Goal: Task Accomplishment & Management: Complete application form

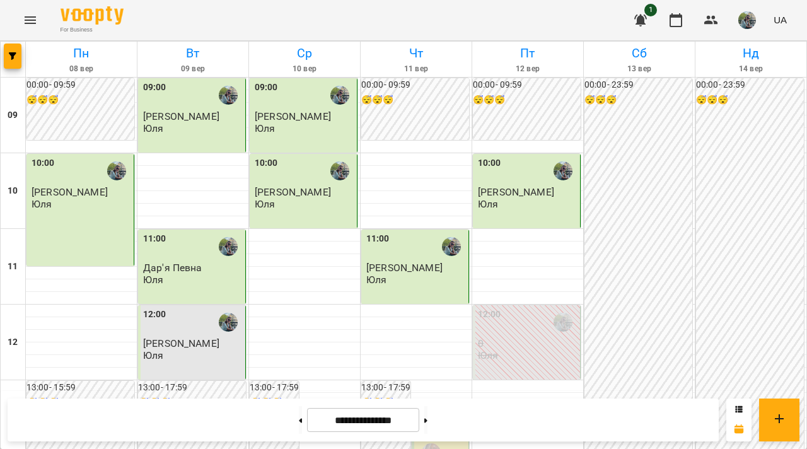
scroll to position [170, 0]
click at [428, 423] on button at bounding box center [426, 420] width 3 height 28
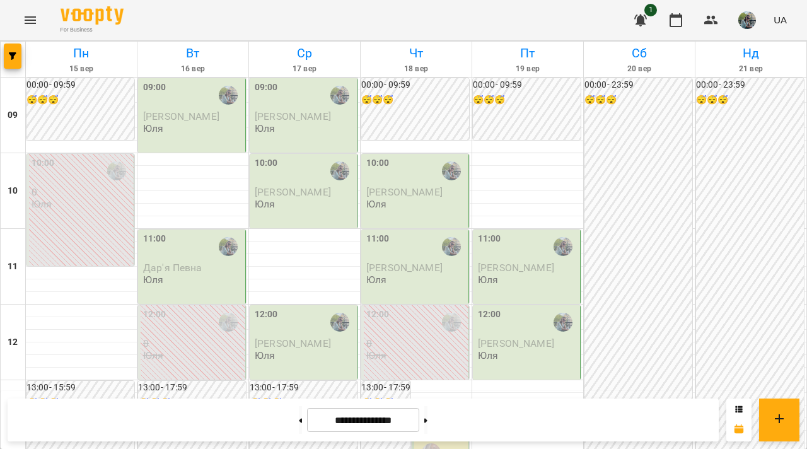
scroll to position [114, 0]
click at [425, 308] on div "12:00 0 [PERSON_NAME]" at bounding box center [417, 335] width 100 height 54
click at [428, 427] on button at bounding box center [426, 420] width 3 height 28
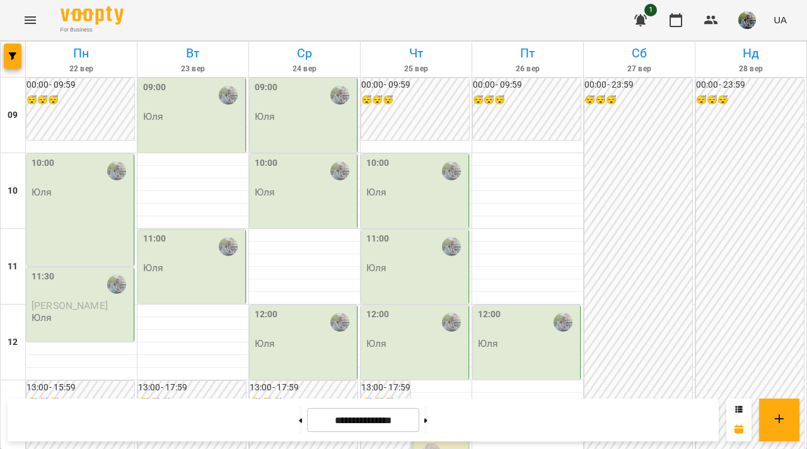
scroll to position [734, 0]
click at [428, 426] on button at bounding box center [426, 420] width 3 height 28
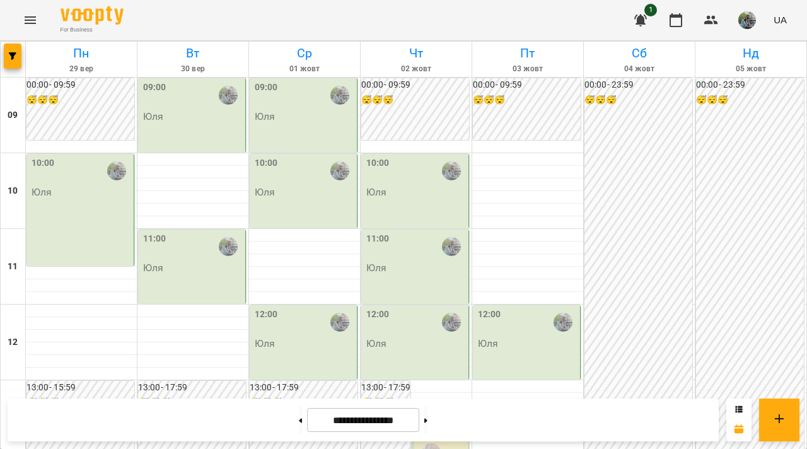
scroll to position [745, 0]
click at [299, 417] on button at bounding box center [300, 420] width 3 height 28
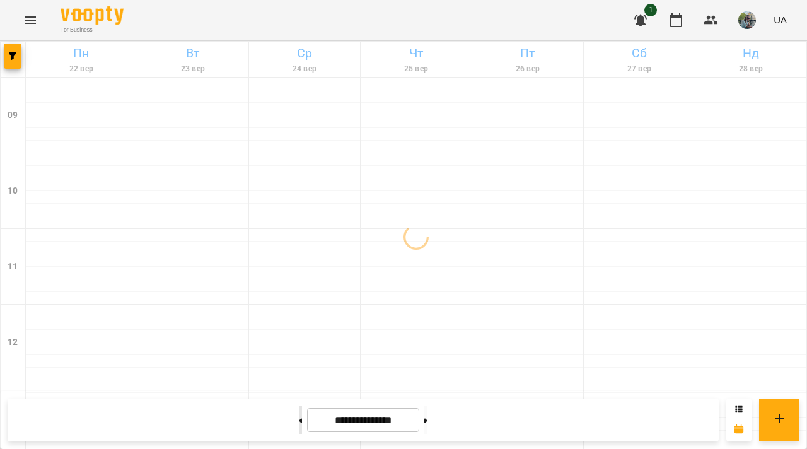
click at [299, 417] on button at bounding box center [300, 420] width 3 height 28
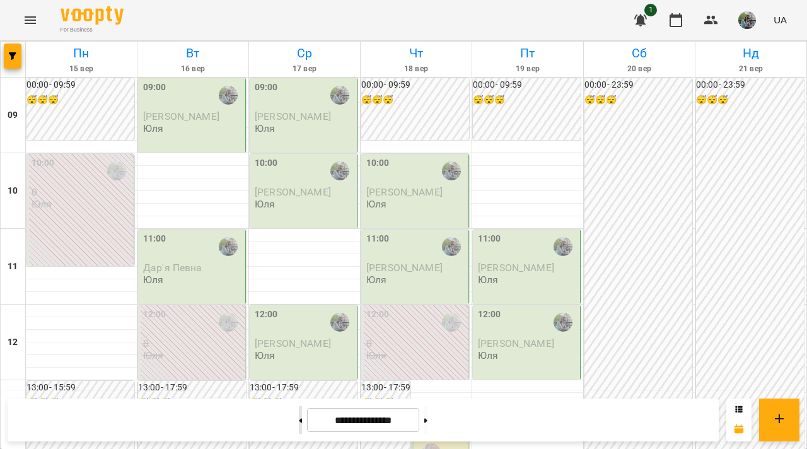
click at [299, 423] on button at bounding box center [300, 420] width 3 height 28
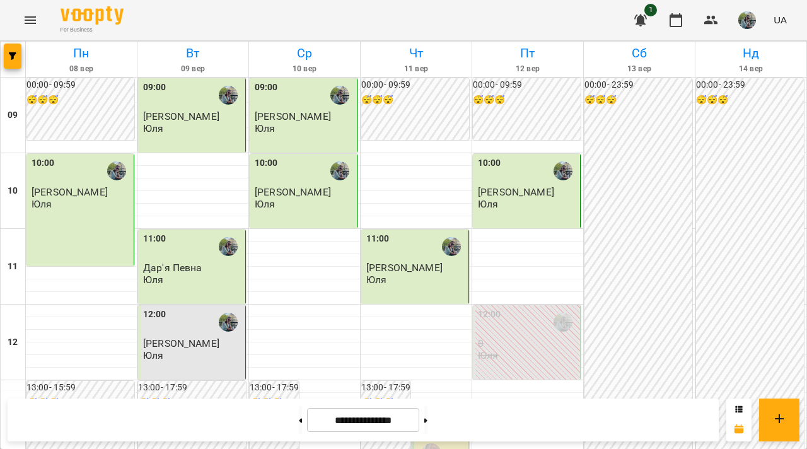
scroll to position [0, 0]
click at [423, 426] on div at bounding box center [426, 420] width 13 height 28
click at [426, 426] on div at bounding box center [426, 420] width 13 height 28
click at [428, 426] on button at bounding box center [426, 420] width 3 height 28
type input "**********"
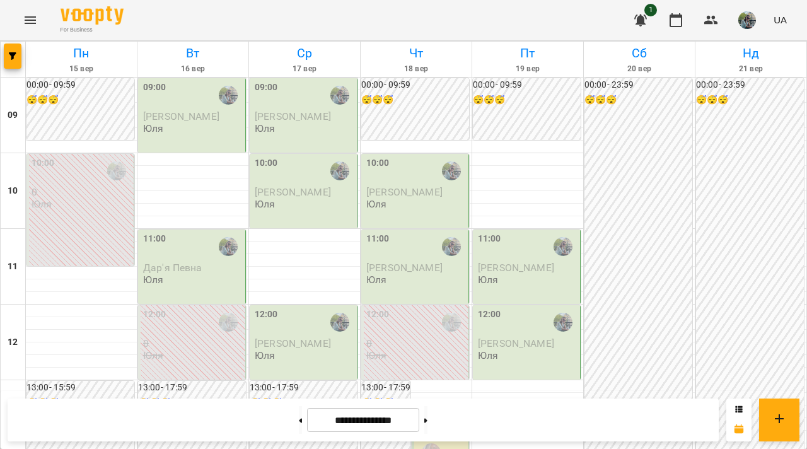
scroll to position [623, 0]
